Goal: Check status: Check status

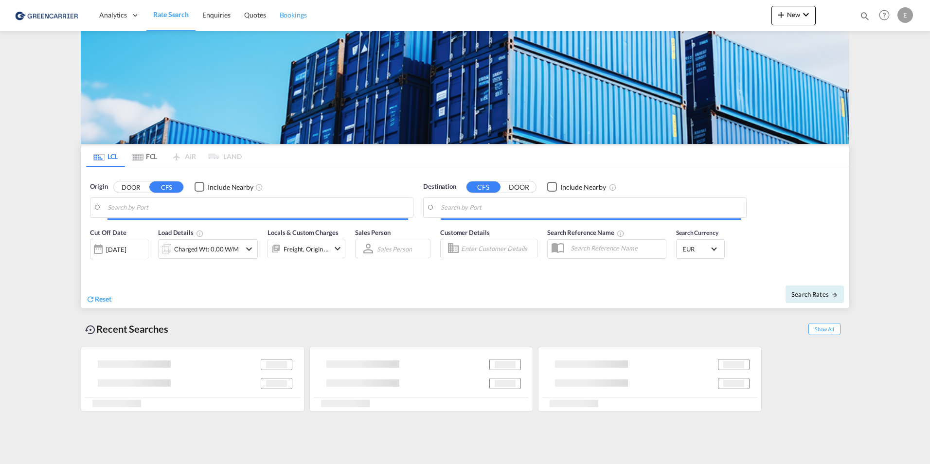
click at [297, 12] on span "Bookings" at bounding box center [293, 15] width 27 height 8
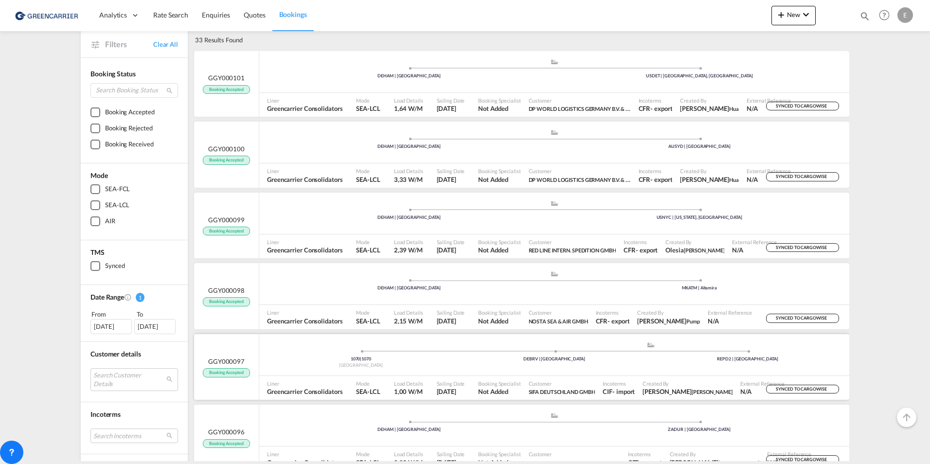
scroll to position [49, 0]
click at [567, 369] on div "1070 | 1070 Belgium .a{fill:#aaa8ad;} .a{fill:#aaa8ad;} DEBRV | [GEOGRAPHIC_DAT…" at bounding box center [554, 355] width 590 height 29
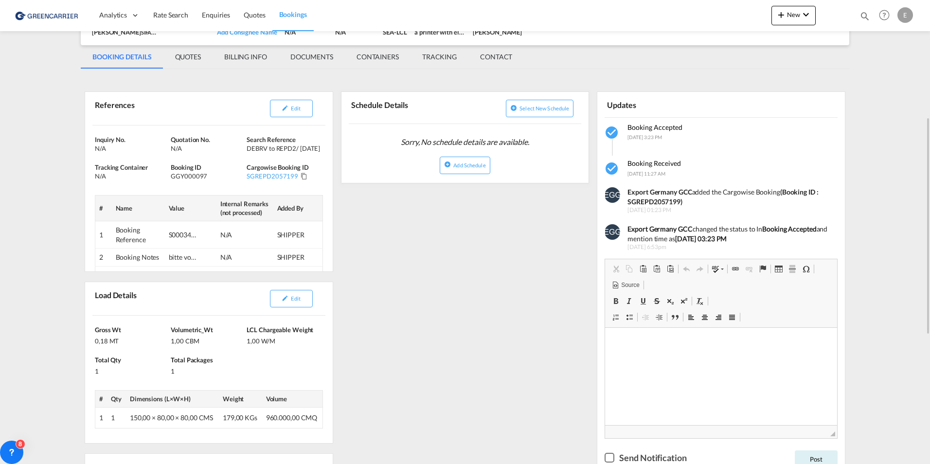
scroll to position [146, 0]
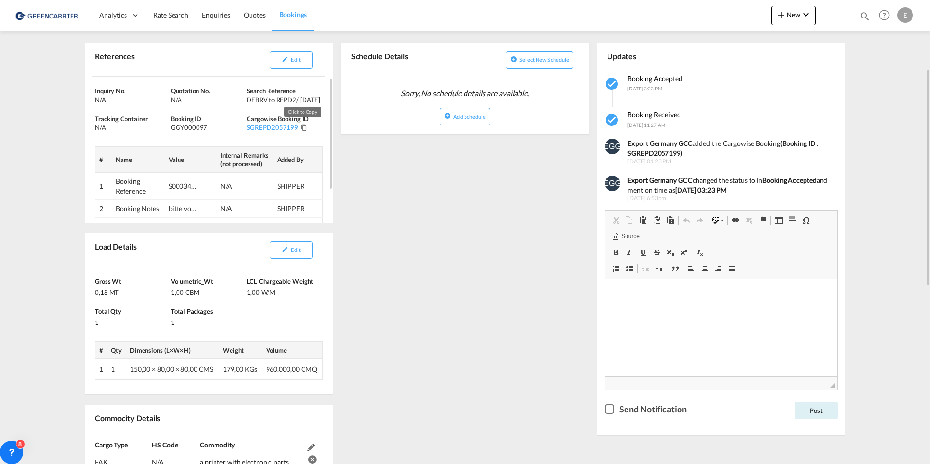
click at [302, 129] on md-icon "Click to Copy" at bounding box center [304, 127] width 7 height 7
